Goal: Find specific fact

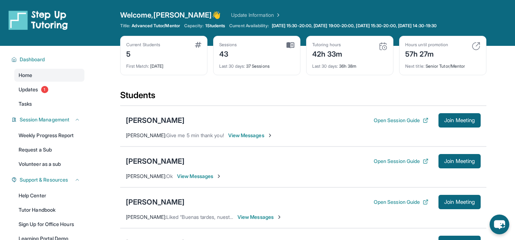
click at [262, 136] on span "View Messages" at bounding box center [250, 135] width 45 height 7
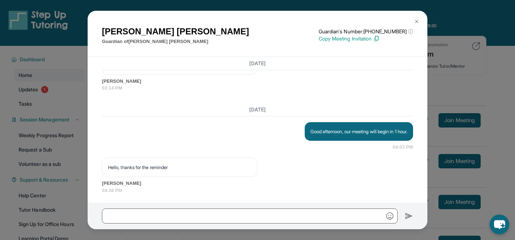
scroll to position [3281, 0]
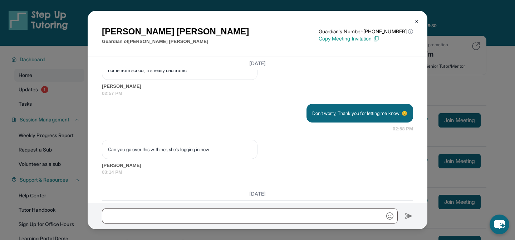
click at [84, 14] on div "[PERSON_NAME] Guardian of [PERSON_NAME] Guardian's Number: [PHONE_NUMBER] ⓘ Thi…" at bounding box center [257, 120] width 515 height 240
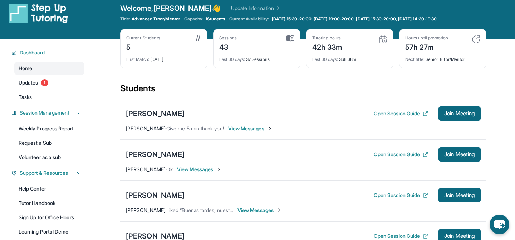
scroll to position [0, 0]
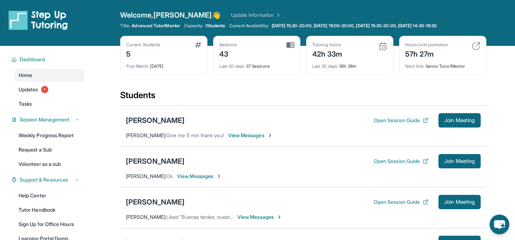
click at [136, 121] on div "[PERSON_NAME]" at bounding box center [155, 120] width 59 height 10
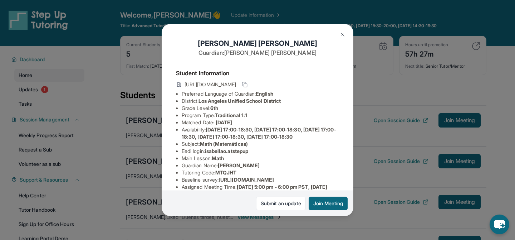
scroll to position [138, 0]
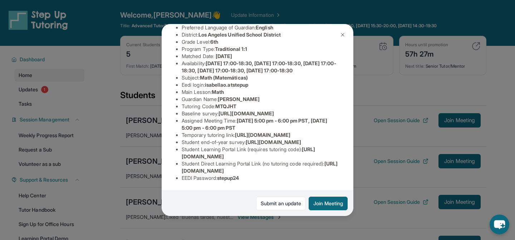
click at [211, 177] on li "EEDI Password : stepup24" at bounding box center [260, 177] width 157 height 7
click at [210, 82] on span "isabellao.atstepup" at bounding box center [226, 85] width 43 height 6
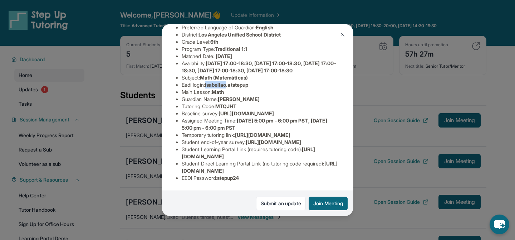
click at [210, 82] on span "isabellao.atstepup" at bounding box center [226, 85] width 43 height 6
click at [192, 177] on li "EEDI Password : stepup24" at bounding box center [260, 177] width 157 height 7
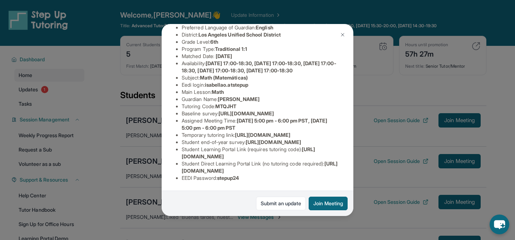
click at [192, 177] on li "EEDI Password : stepup24" at bounding box center [260, 177] width 157 height 7
click at [344, 30] on button at bounding box center [343, 35] width 14 height 14
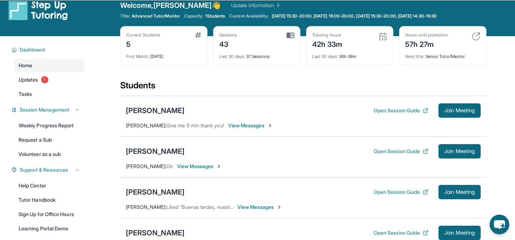
scroll to position [10, 0]
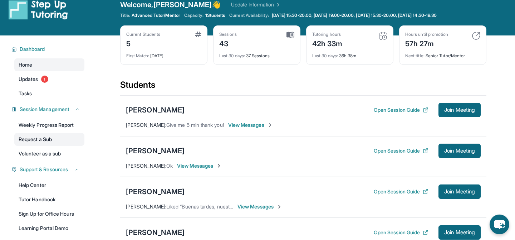
click at [31, 137] on link "Request a Sub" at bounding box center [49, 139] width 70 height 13
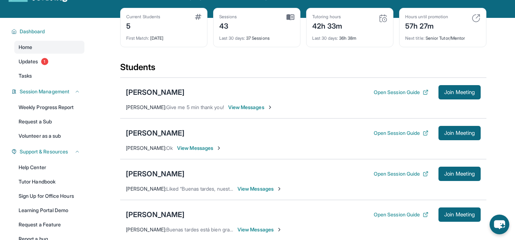
scroll to position [0, 0]
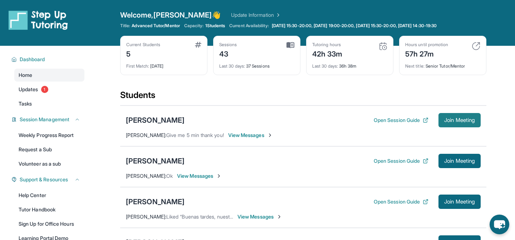
click at [470, 121] on span "Join Meeting" at bounding box center [459, 120] width 31 height 4
